Goal: Task Accomplishment & Management: Manage account settings

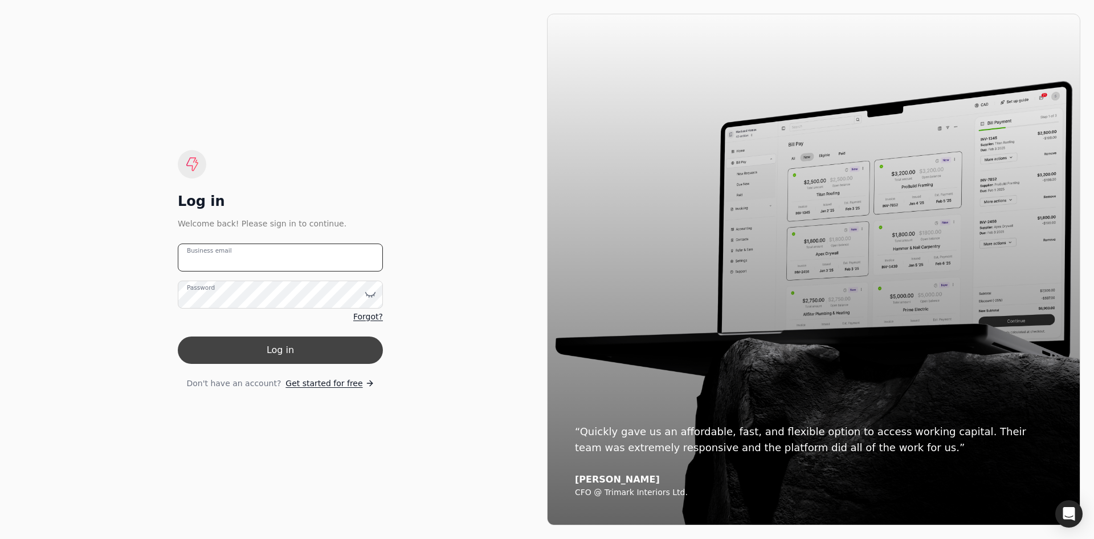
type email "[EMAIL_ADDRESS][DOMAIN_NAME]"
click at [282, 355] on button "Log in" at bounding box center [280, 349] width 205 height 27
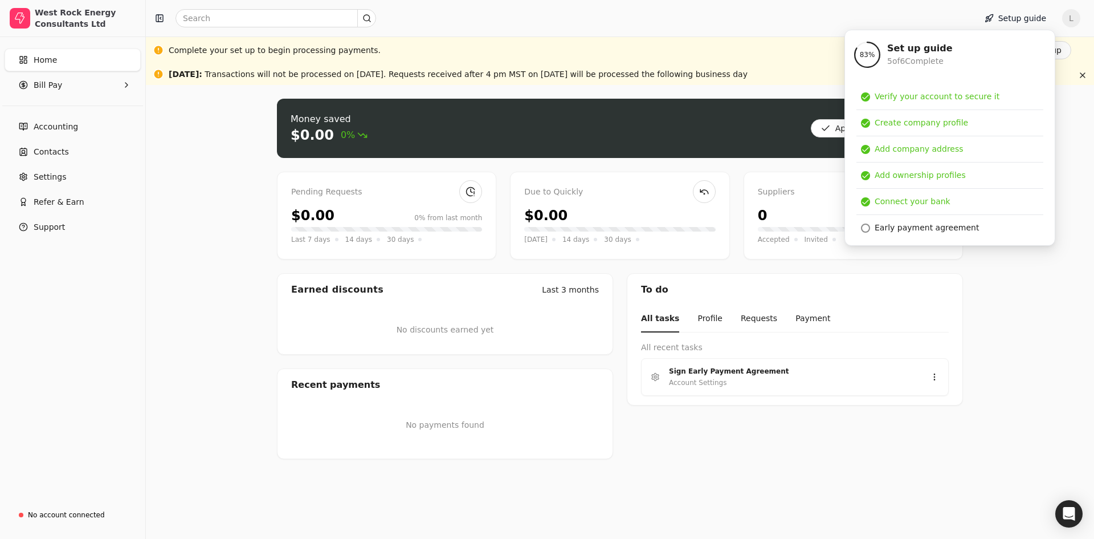
click at [1013, 358] on div "Money saved $0.00 0% Approve bills Pay Pending Requests $0.00 0% from last mont…" at bounding box center [620, 312] width 948 height 454
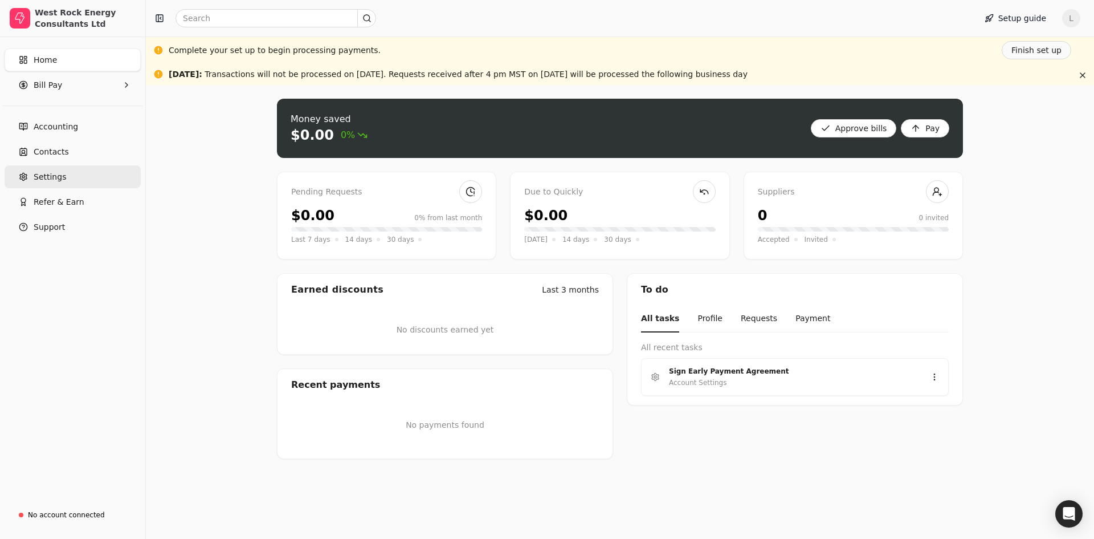
click at [56, 178] on span "Settings" at bounding box center [50, 177] width 32 height 12
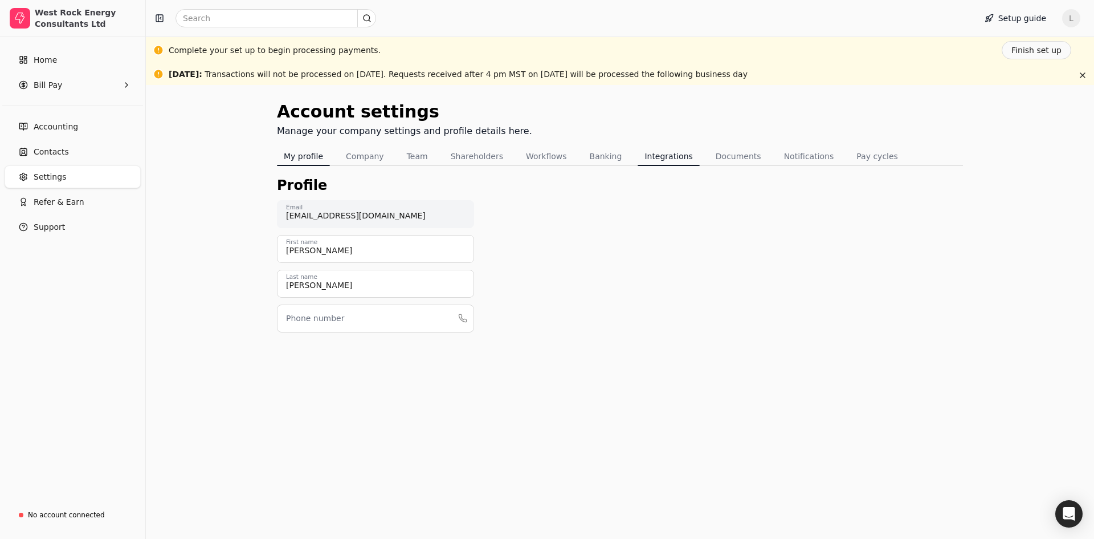
click at [645, 153] on button "Integrations" at bounding box center [669, 156] width 62 height 18
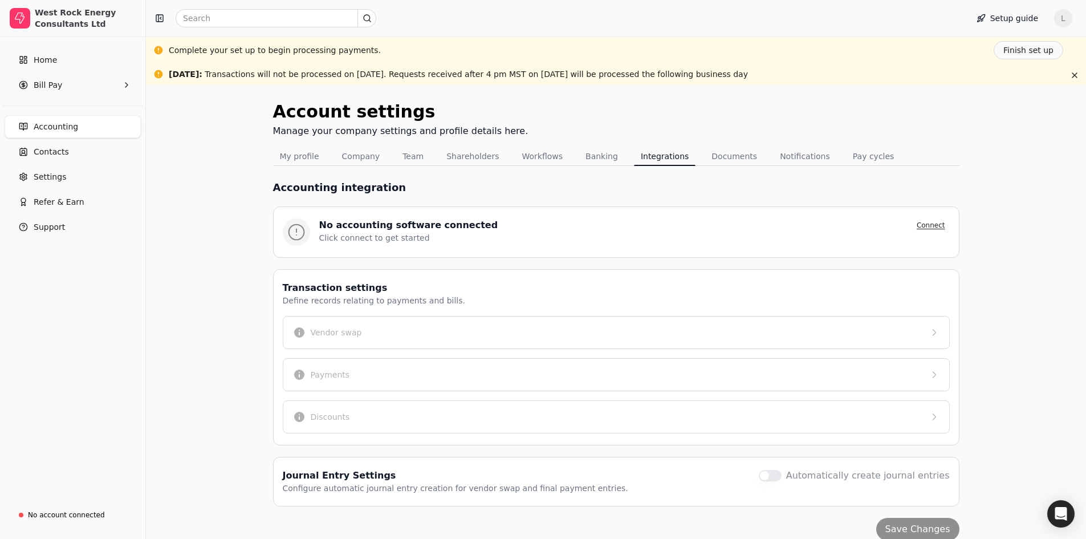
click at [930, 223] on button "Connect" at bounding box center [931, 225] width 38 height 14
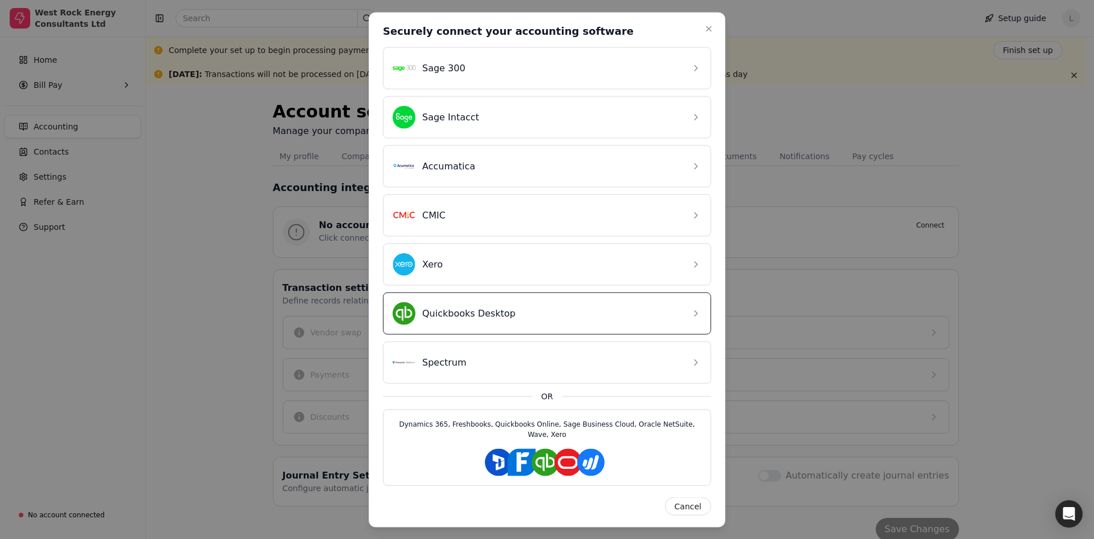
click at [492, 320] on div "Quickbooks Desktop" at bounding box center [538, 312] width 291 height 23
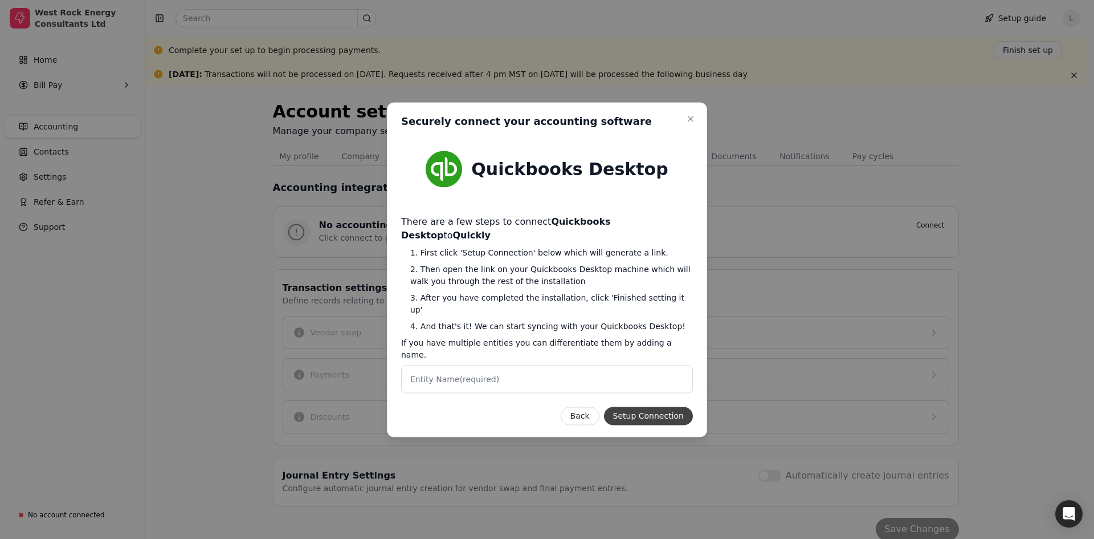
click at [668, 406] on button "Setup Connection" at bounding box center [648, 415] width 89 height 18
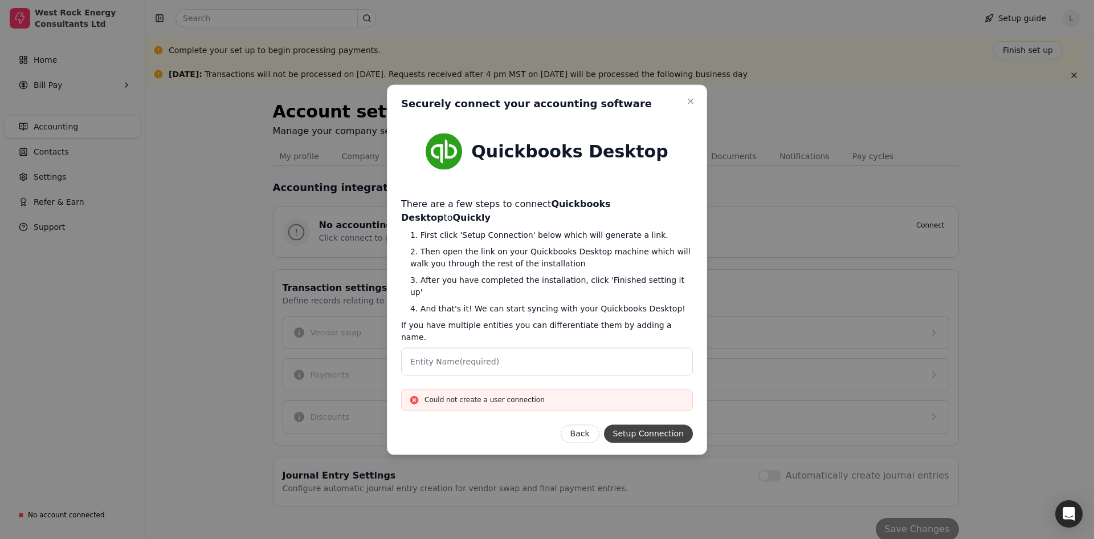
click at [662, 424] on button "Setup Connection" at bounding box center [648, 433] width 89 height 18
click at [691, 105] on icon "button" at bounding box center [690, 100] width 9 height 9
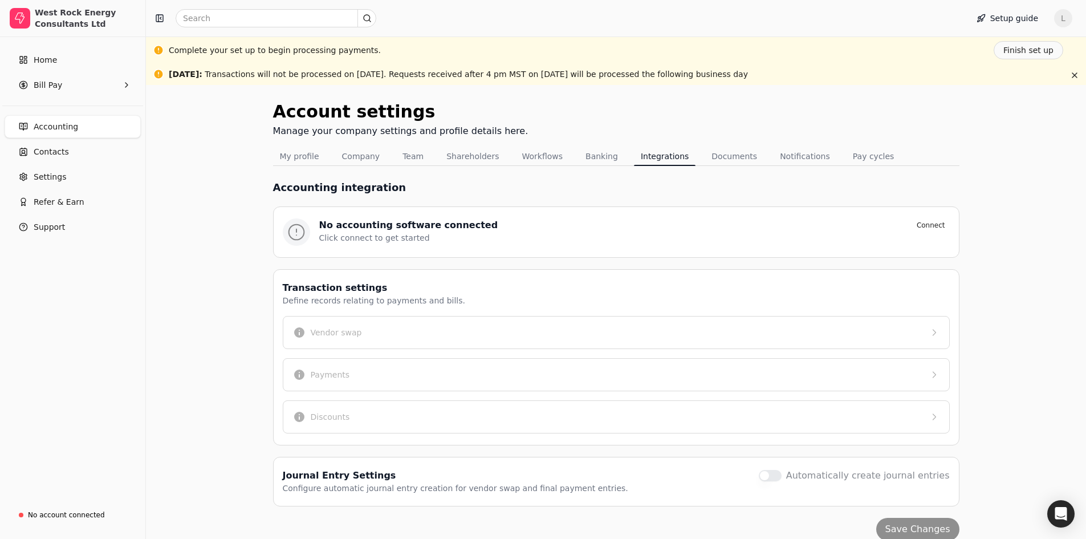
click at [499, 242] on div "Click connect to get started" at bounding box center [634, 238] width 630 height 12
click at [402, 230] on div "No accounting software connected" at bounding box center [408, 225] width 179 height 14
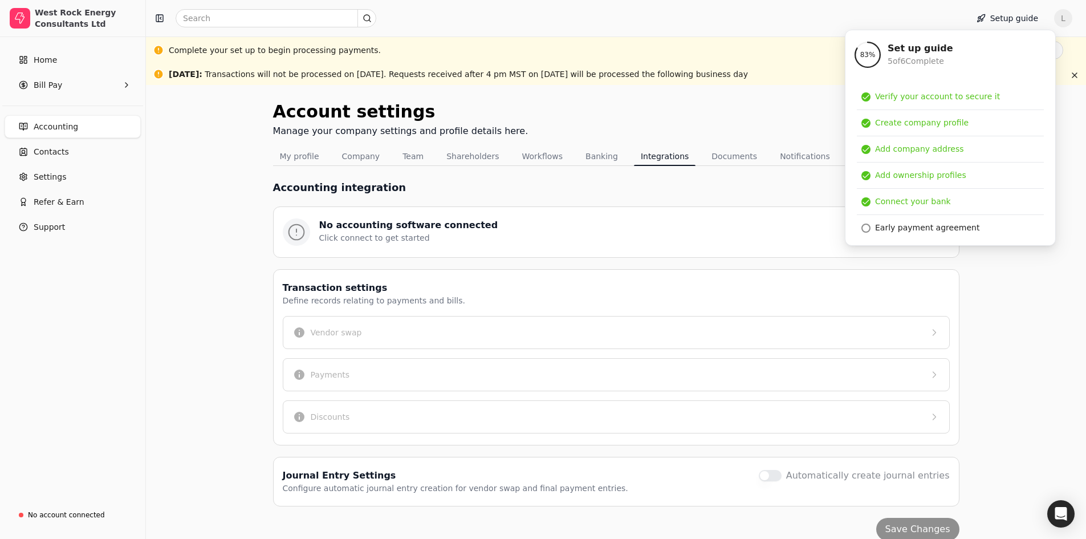
click at [1026, 341] on div "Account settings Manage your company settings and profile details here. My prof…" at bounding box center [616, 394] width 940 height 618
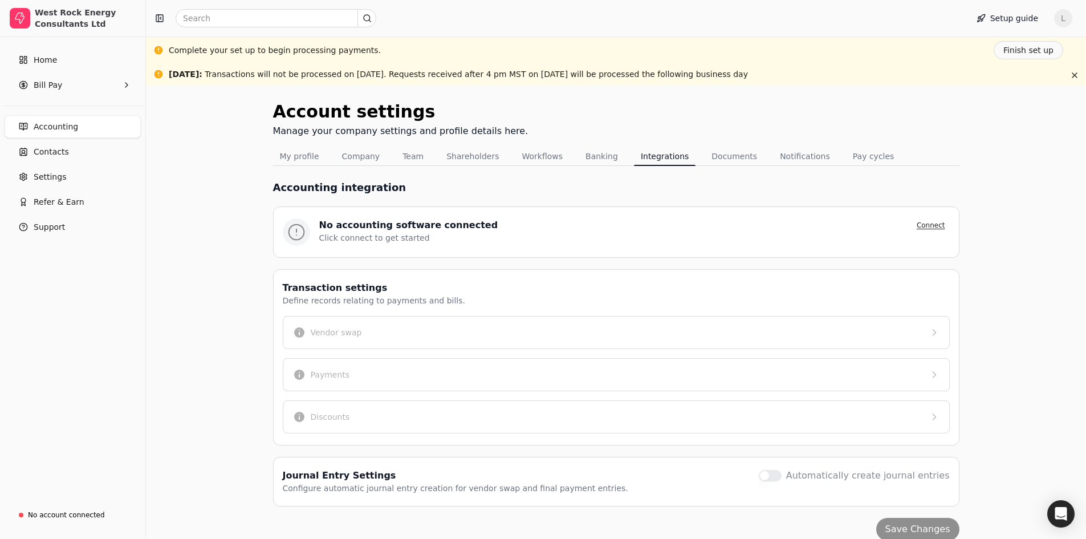
click at [939, 225] on button "Connect" at bounding box center [931, 225] width 38 height 14
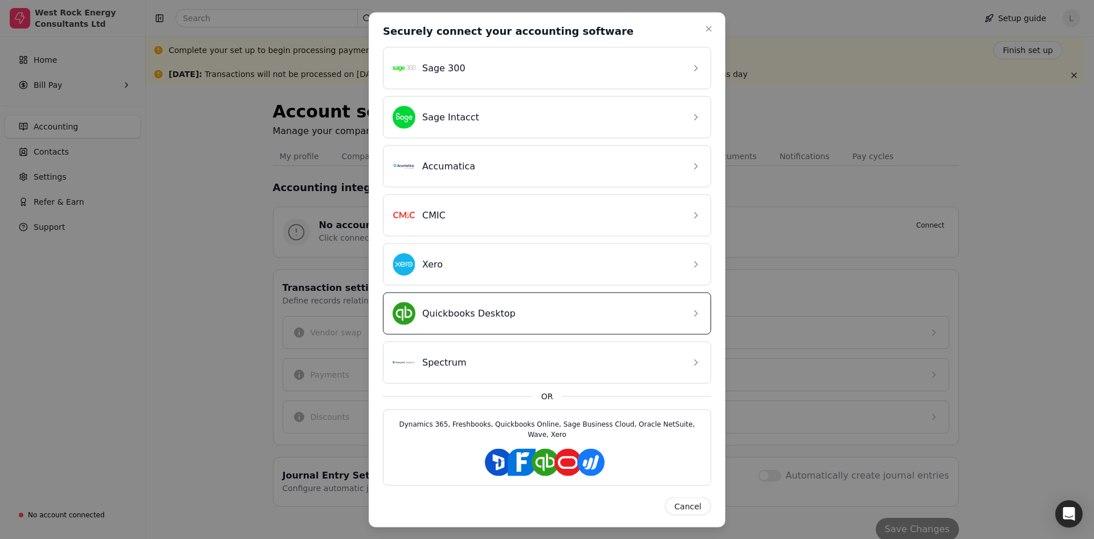
click at [491, 318] on div "Quickbooks Desktop" at bounding box center [538, 312] width 291 height 23
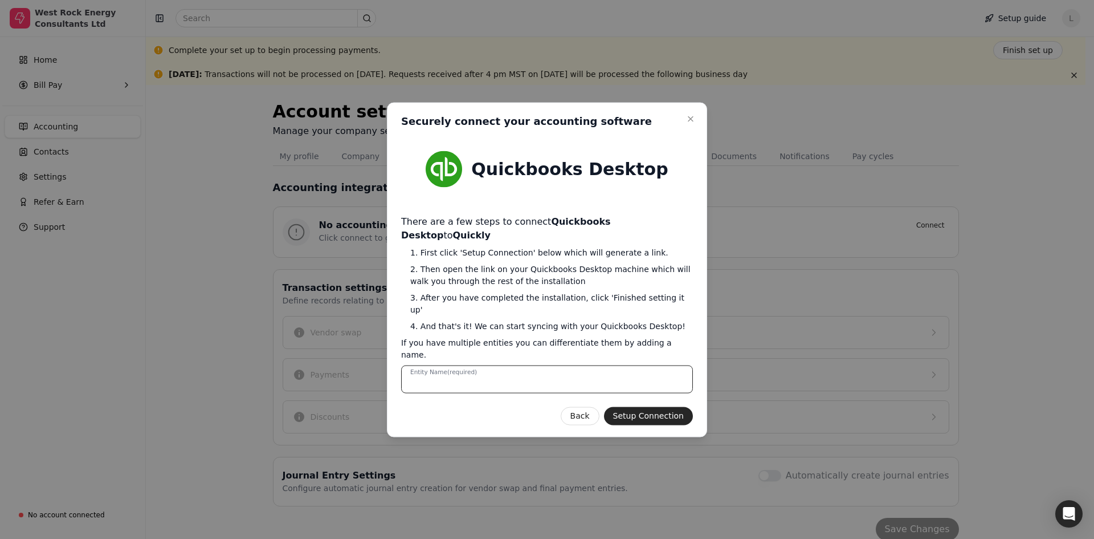
click at [555, 365] on Name "Entity Name (required)" at bounding box center [547, 379] width 292 height 28
click at [656, 406] on button "Setup Connection" at bounding box center [648, 415] width 89 height 18
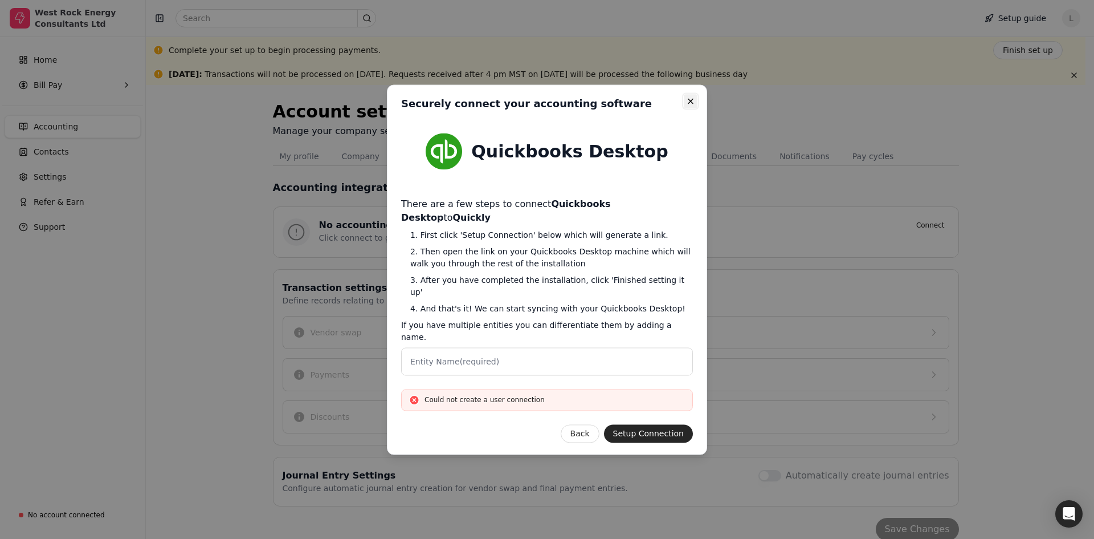
click at [692, 105] on icon "button" at bounding box center [690, 100] width 9 height 9
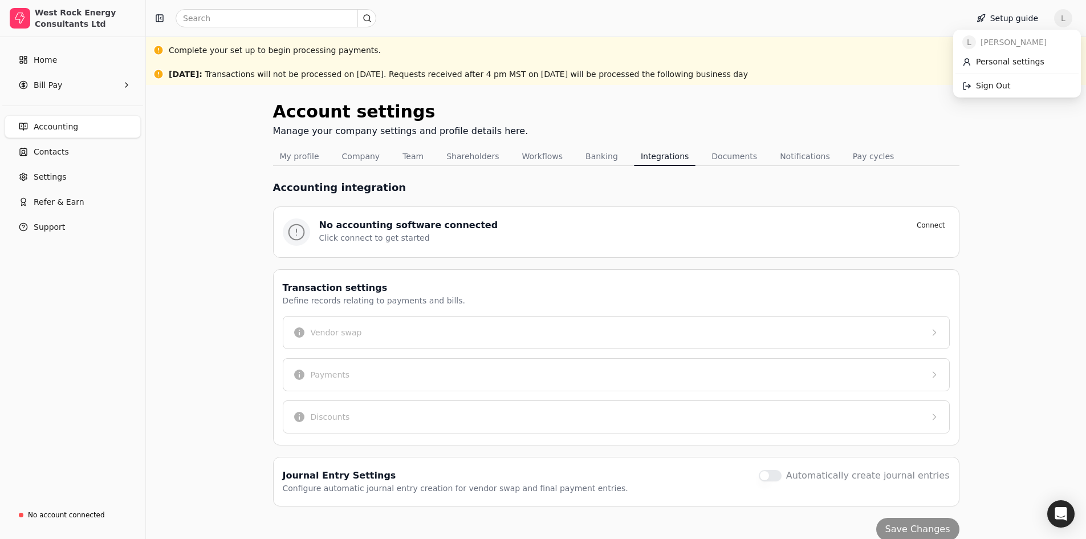
click at [1072, 18] on span "L" at bounding box center [1063, 18] width 18 height 18
click at [1005, 85] on span "Sign Out" at bounding box center [993, 86] width 34 height 12
